Goal: Check status: Check status

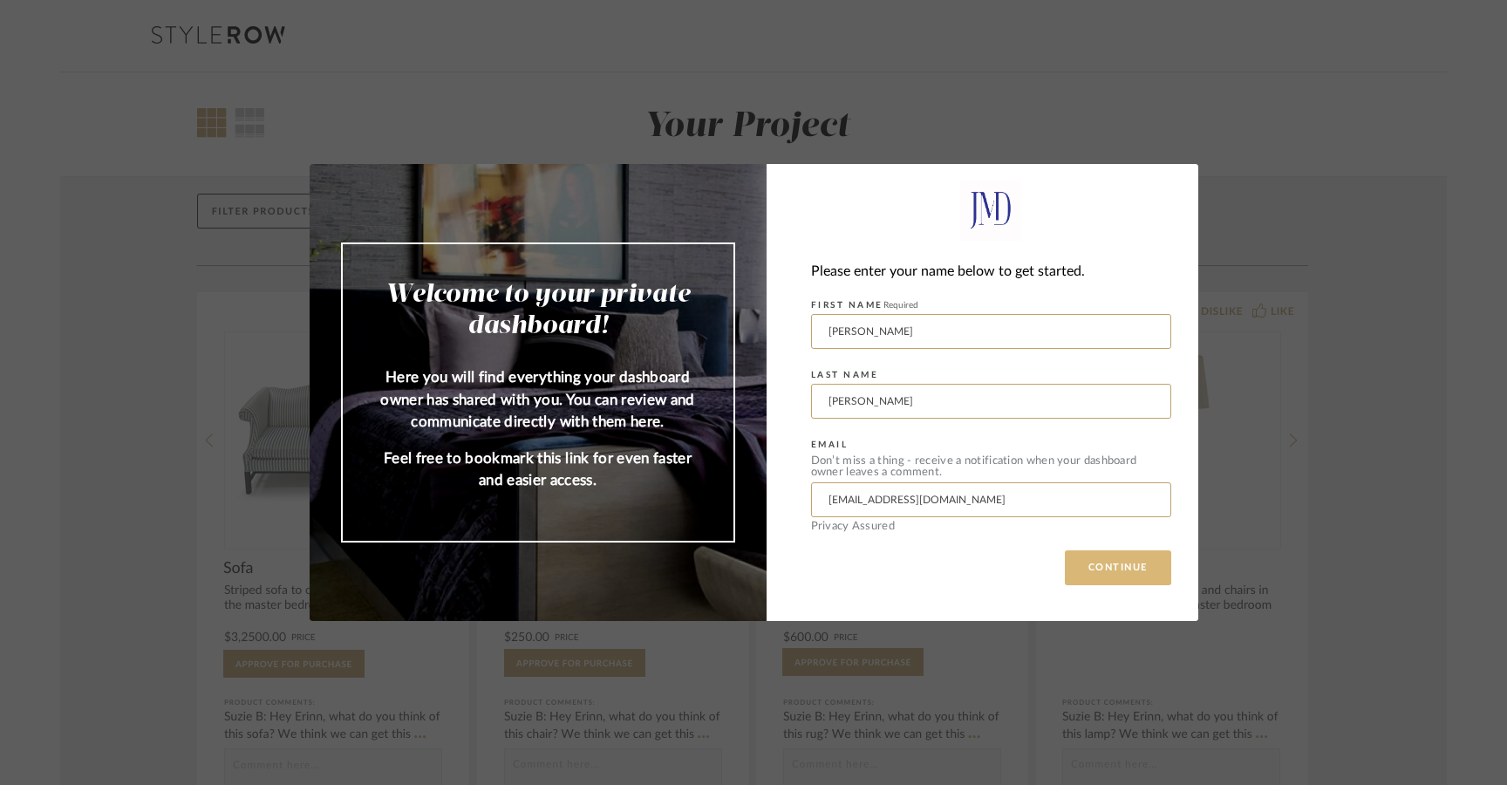
click at [1104, 567] on button "CONTINUE" at bounding box center [1118, 567] width 106 height 35
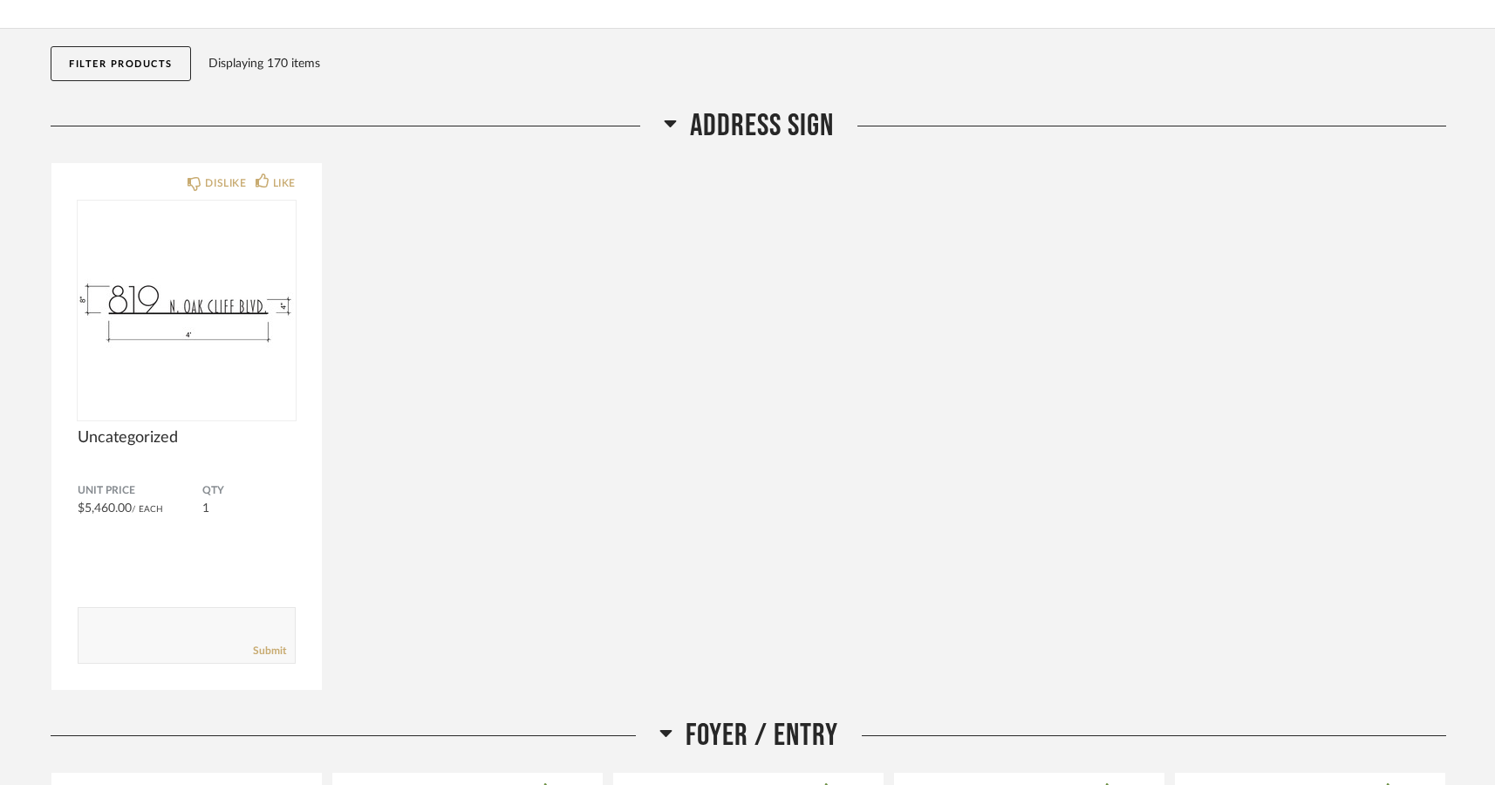
scroll to position [158, 0]
